Goal: Information Seeking & Learning: Find specific page/section

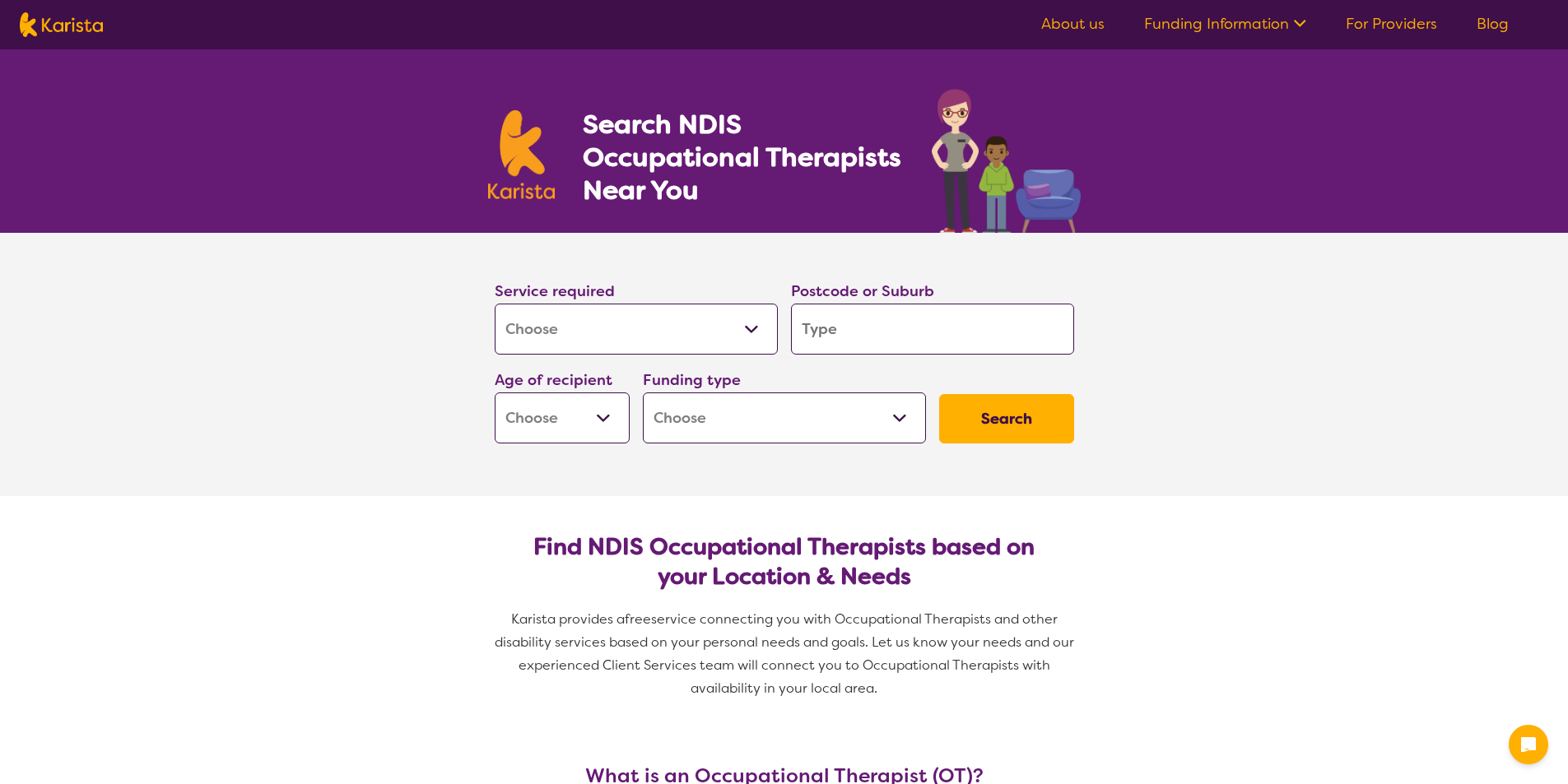
select select "[MEDICAL_DATA]"
click at [830, 337] on input "search" at bounding box center [933, 328] width 283 height 51
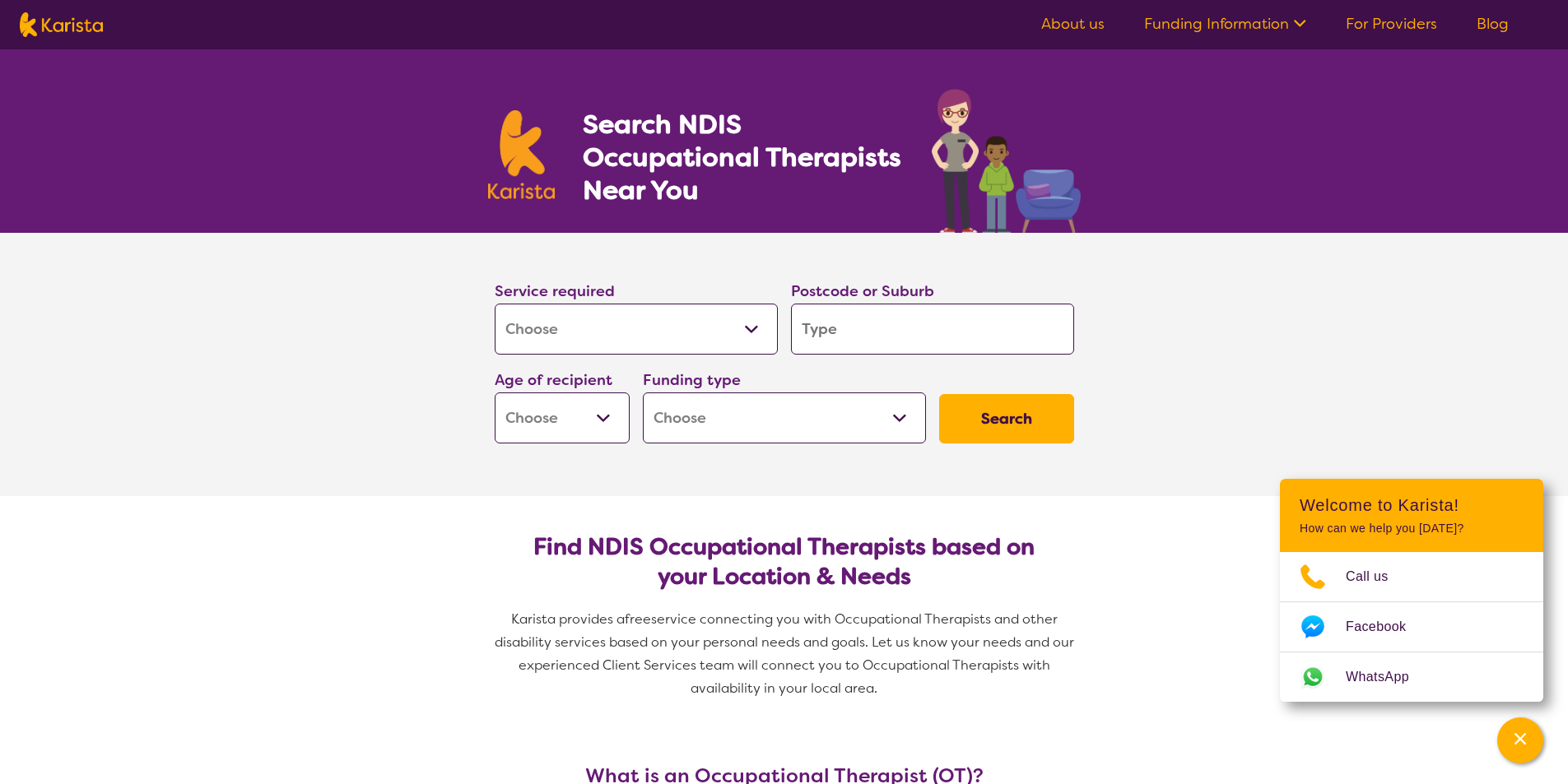
type input "2"
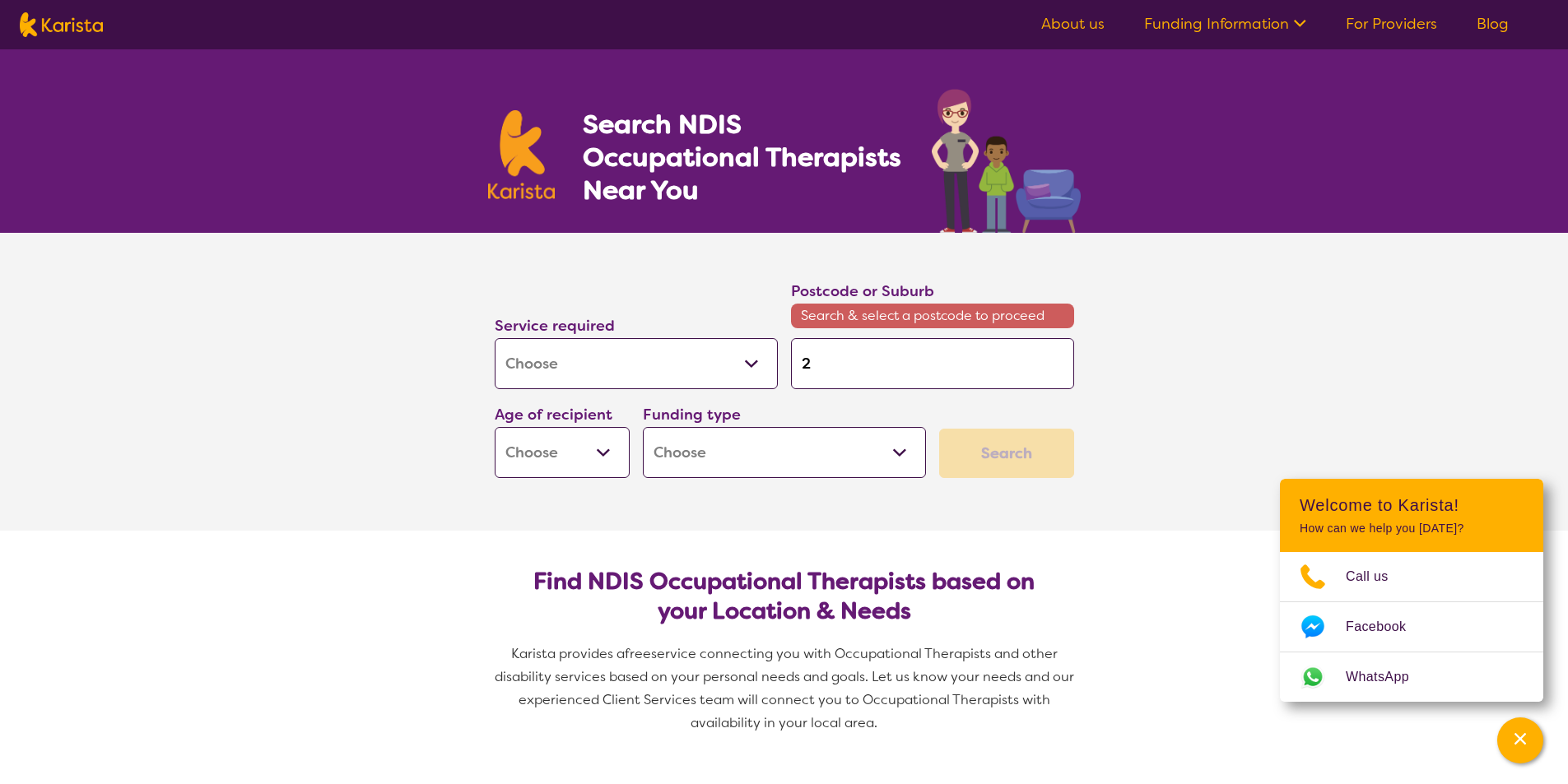
type input "21"
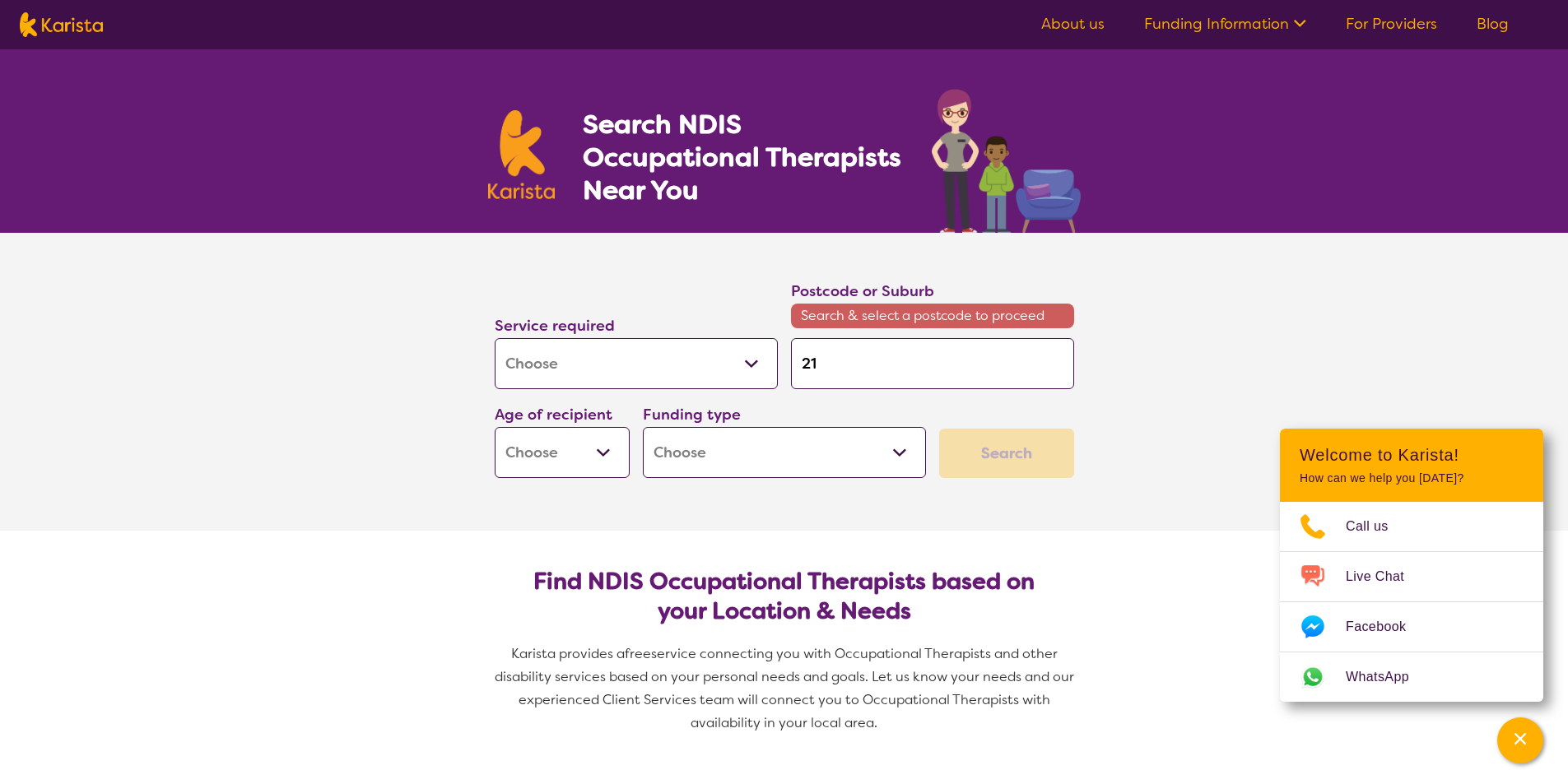
type input "211"
type input "2111"
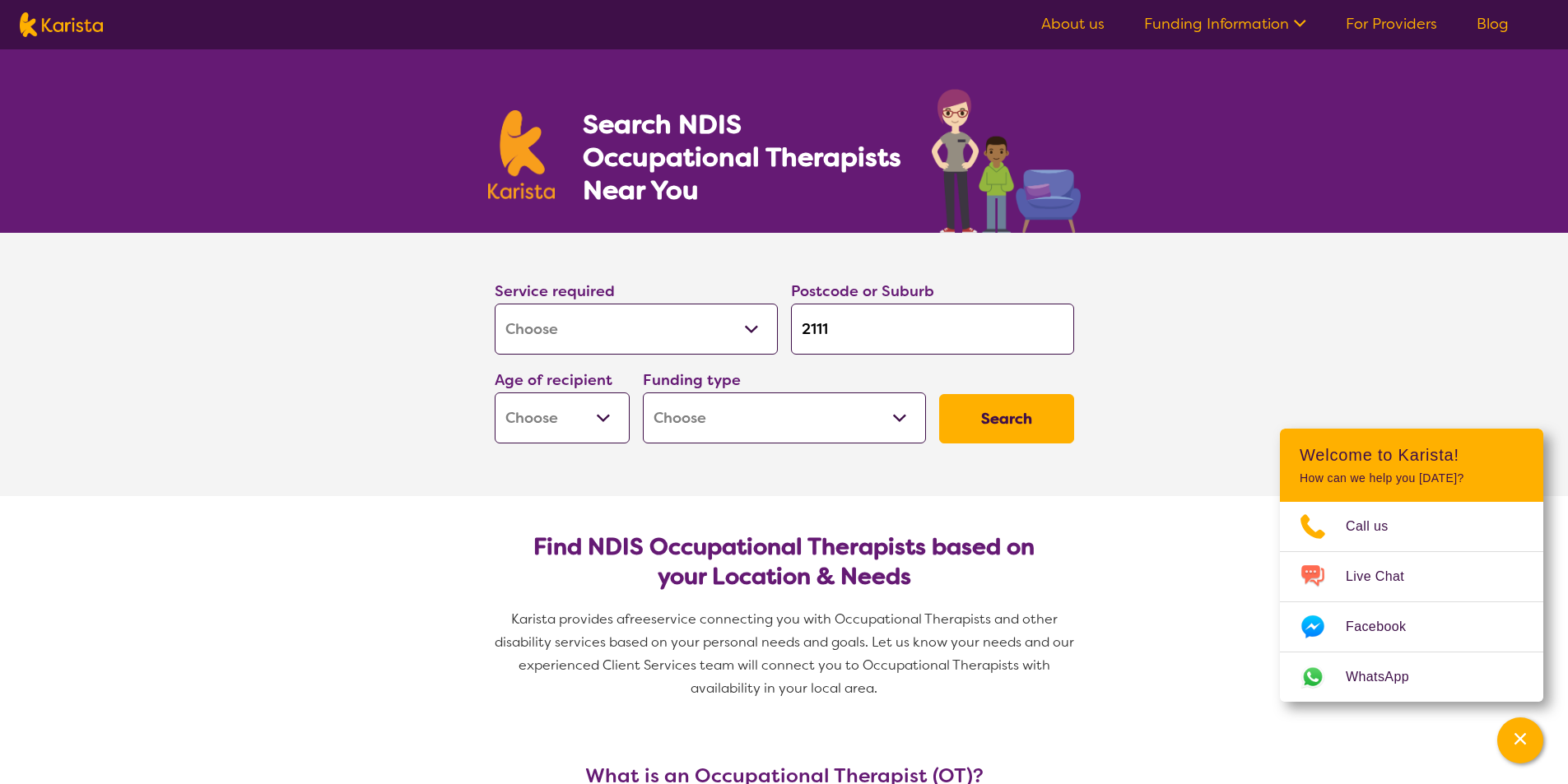
click at [576, 400] on select "Early Childhood - 0 to 9 Child - 10 to 11 Adolescent - 12 to 17 Adult - 18 to 6…" at bounding box center [563, 418] width 135 height 51
select select "AD"
click at [495, 392] on select "Early Childhood - 0 to 9 Child - 10 to 11 Adolescent - 12 to 17 Adult - 18 to 6…" at bounding box center [563, 418] width 135 height 51
select select "AD"
click at [720, 417] on select "Home Care Package (HCP) National Disability Insurance Scheme (NDIS) I don't know" at bounding box center [784, 418] width 283 height 51
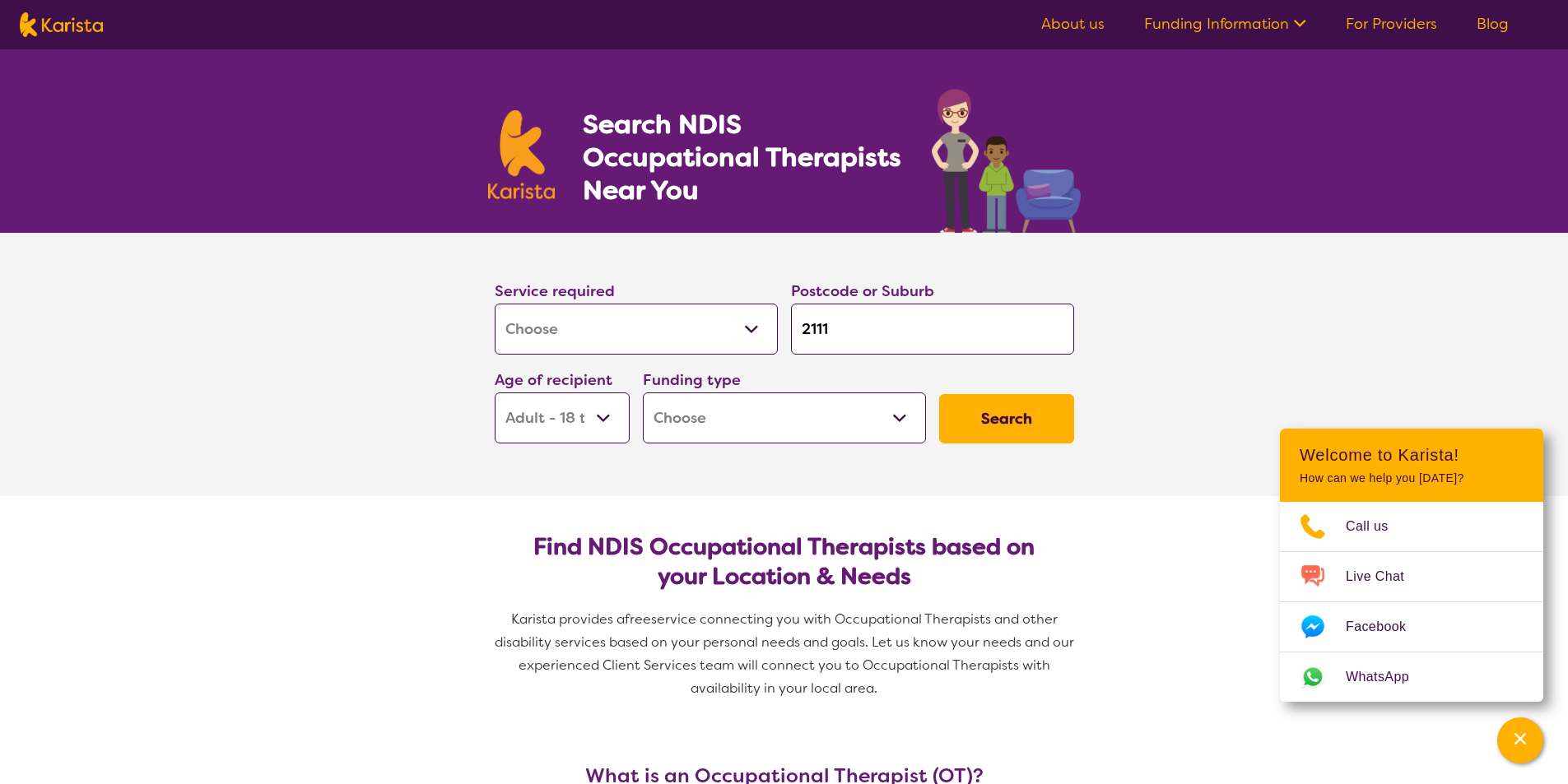
select select "NDIS"
click at [643, 392] on select "Home Care Package (HCP) National Disability Insurance Scheme (NDIS) I don't know" at bounding box center [784, 418] width 283 height 51
select select "NDIS"
click at [1021, 412] on button "Search" at bounding box center [1007, 418] width 135 height 49
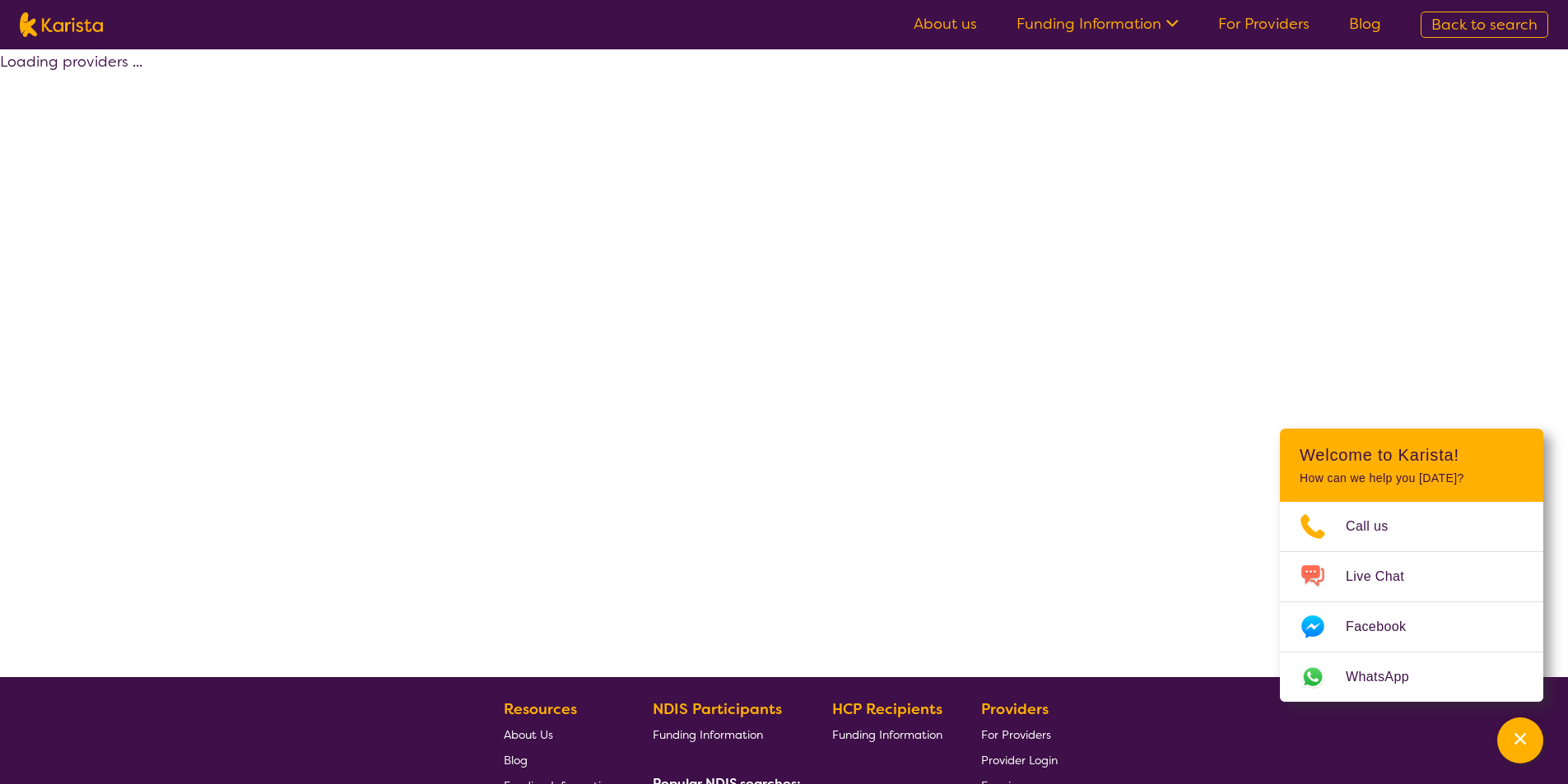
select select "by_score"
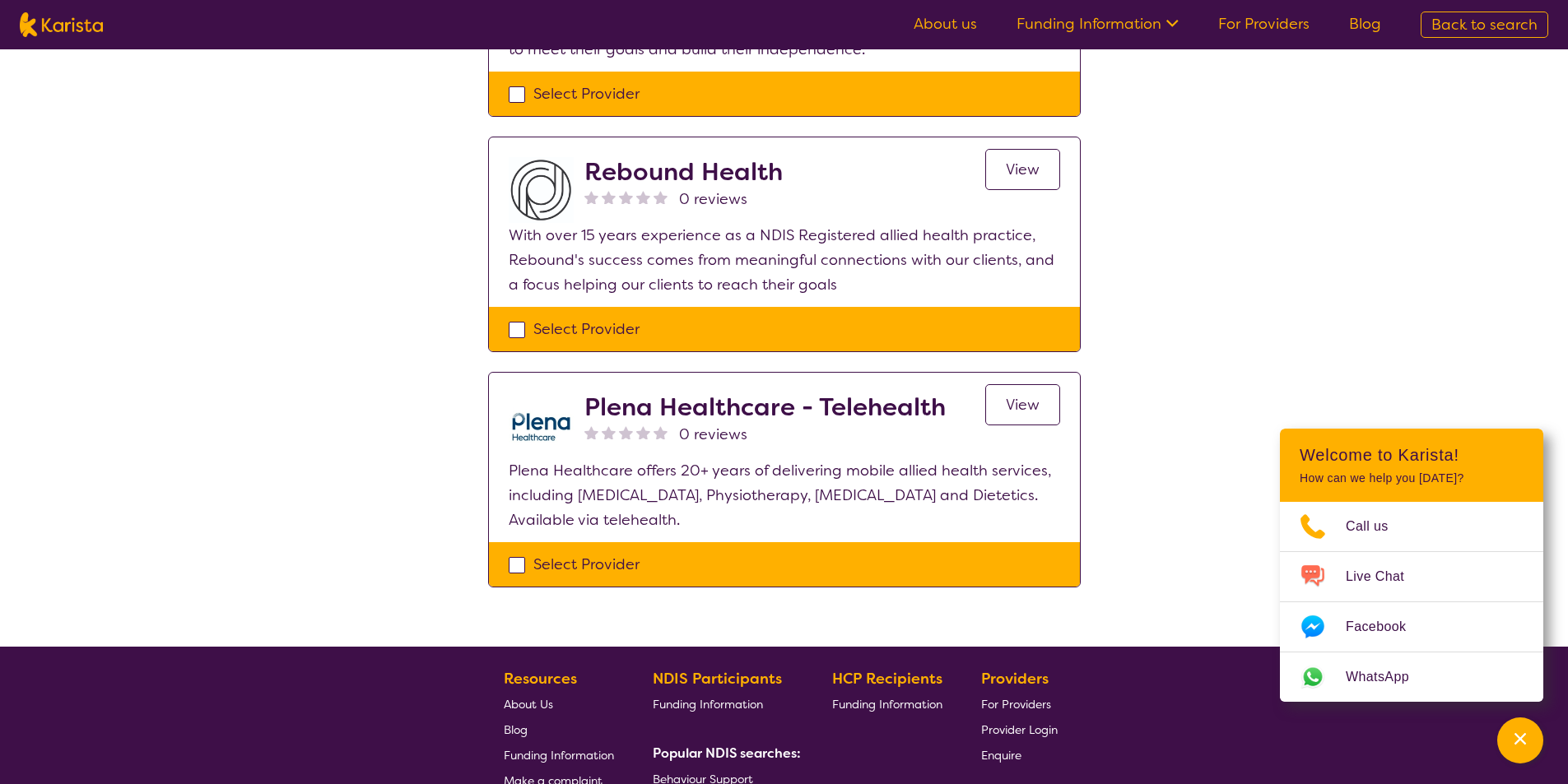
scroll to position [1481, 0]
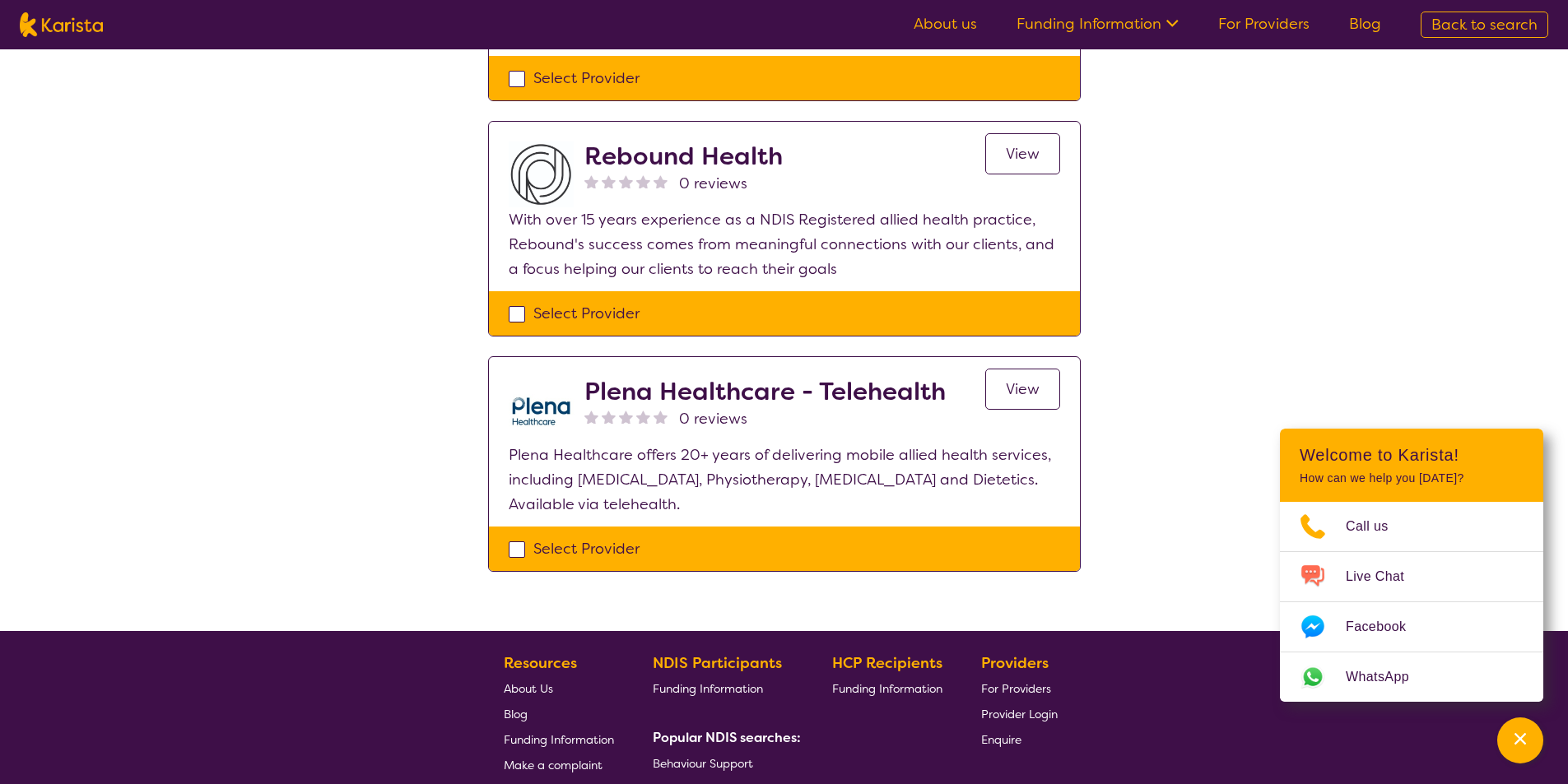
select select "[MEDICAL_DATA]"
select select "AD"
select select "NDIS"
select select "[MEDICAL_DATA]"
select select "AD"
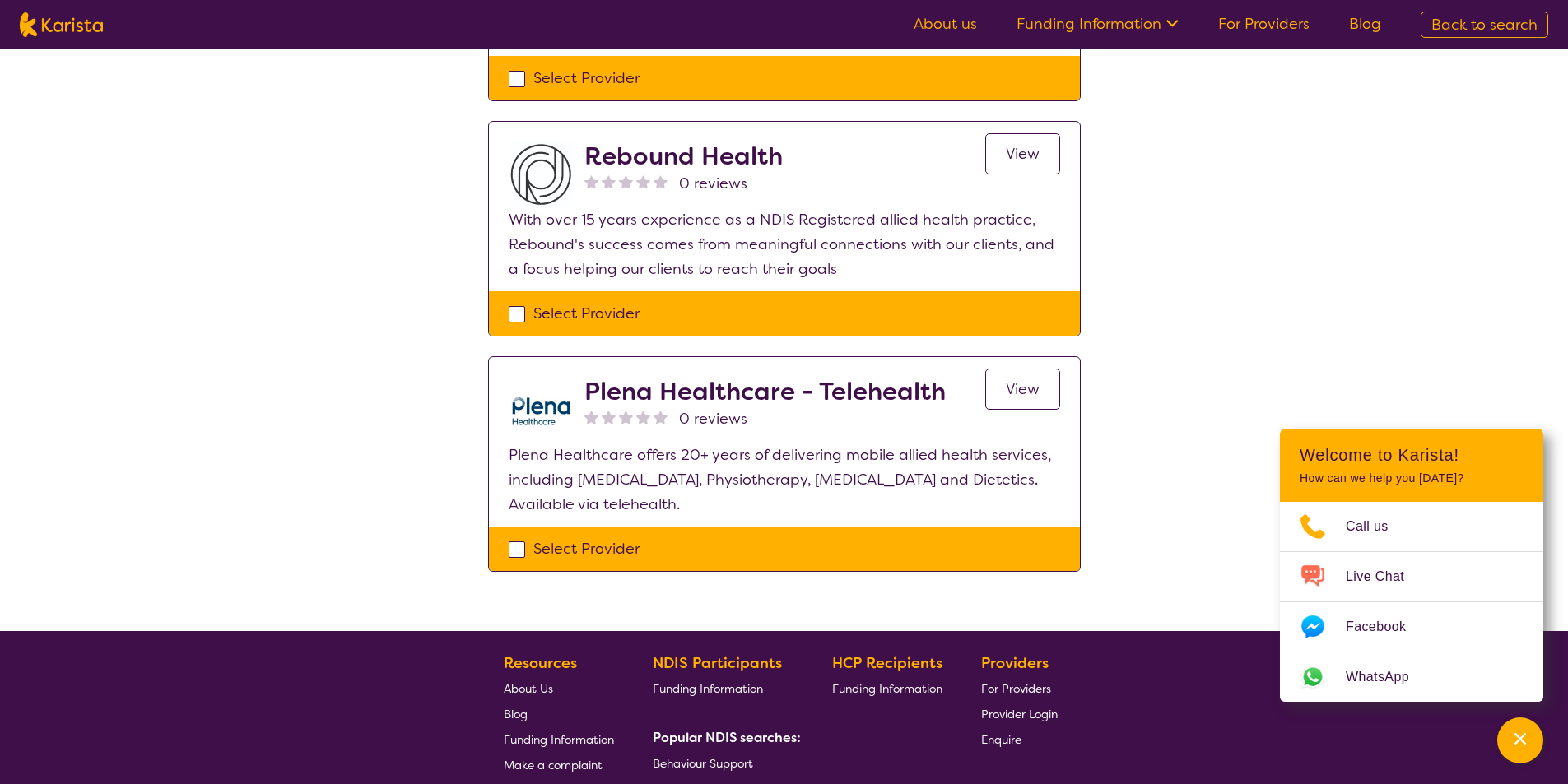
select select "NDIS"
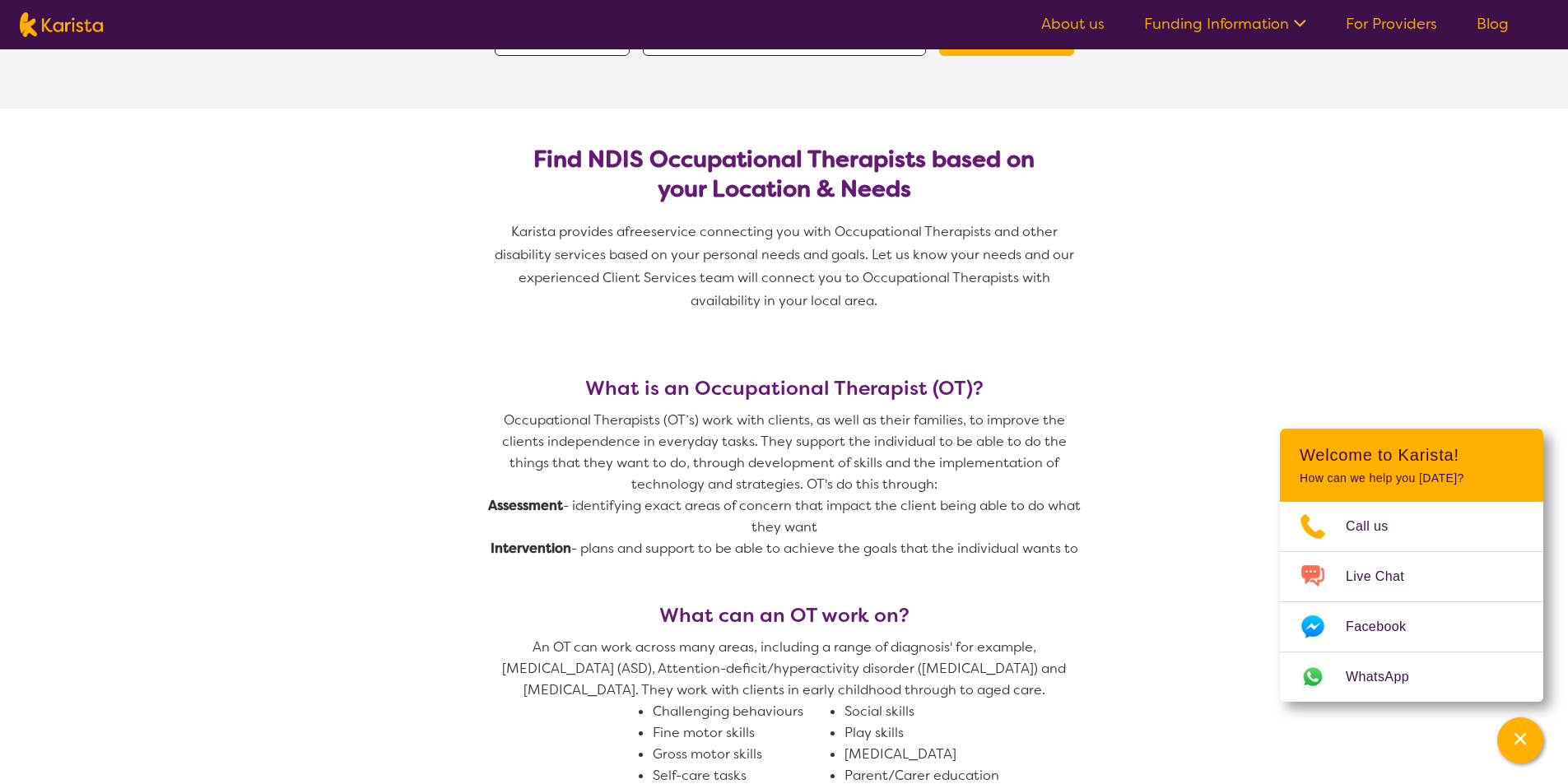
scroll to position [411, 0]
